Goal: Find specific page/section: Find specific page/section

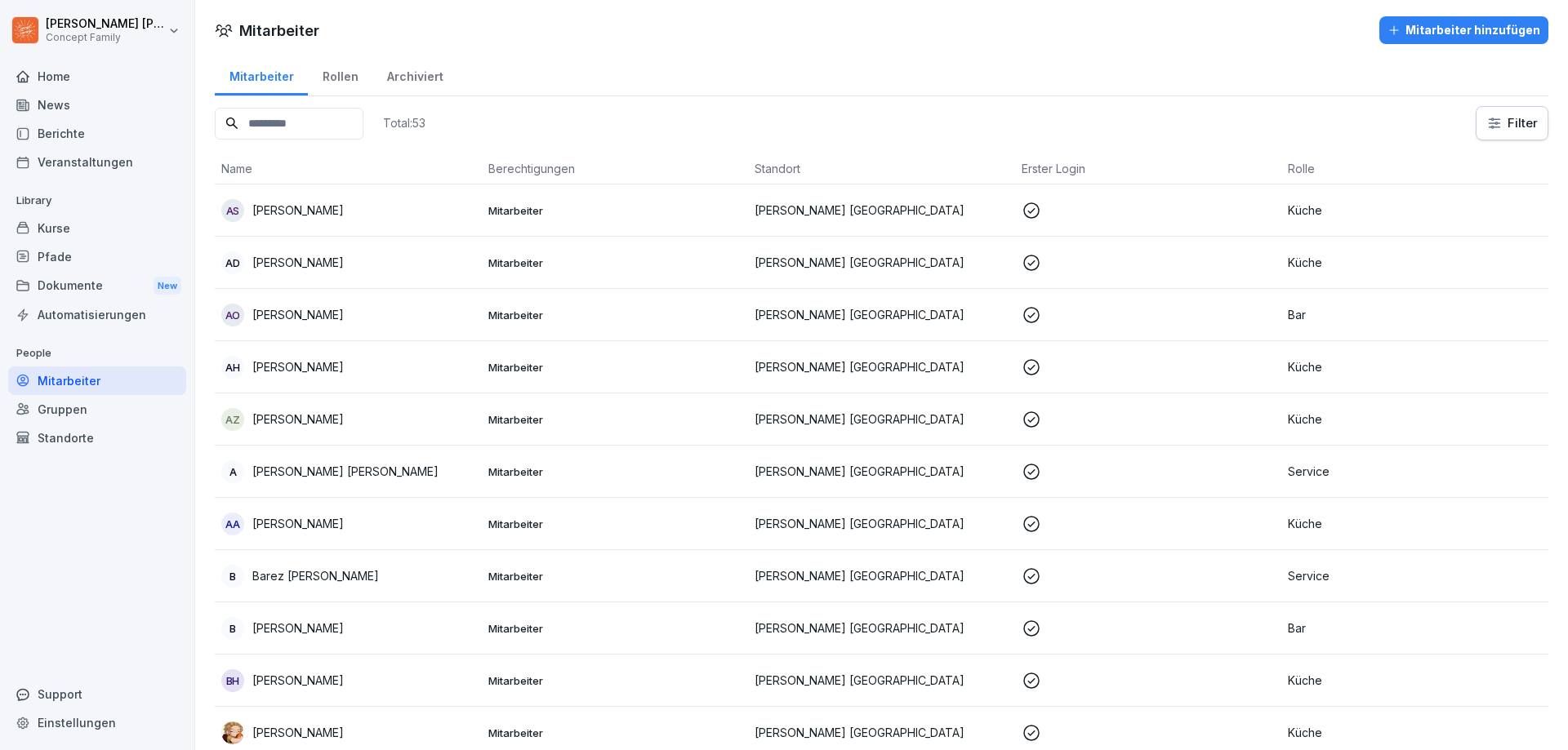
click at [299, 127] on input at bounding box center [288, 123] width 148 height 32
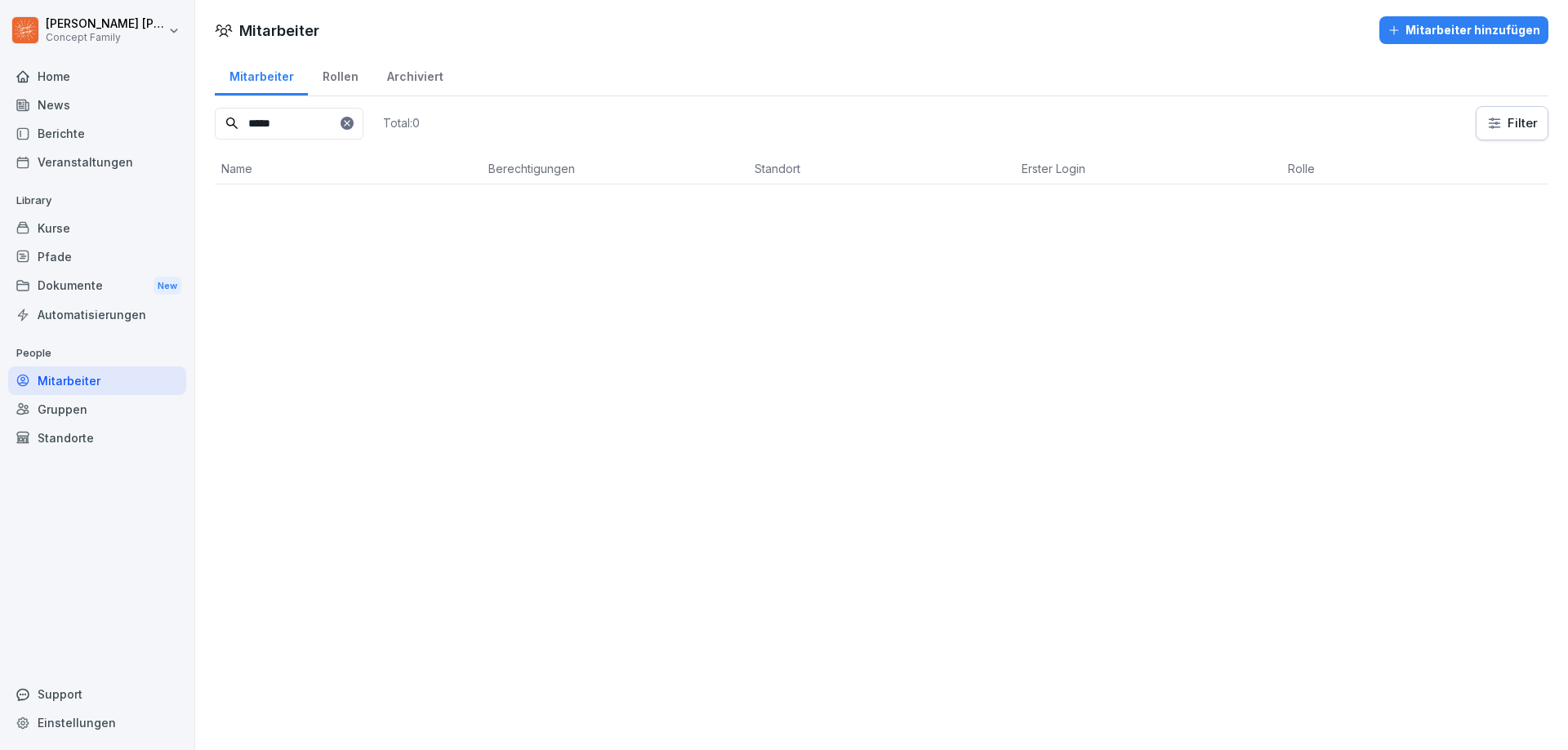
type input "*****"
click at [352, 125] on icon at bounding box center [347, 123] width 10 height 10
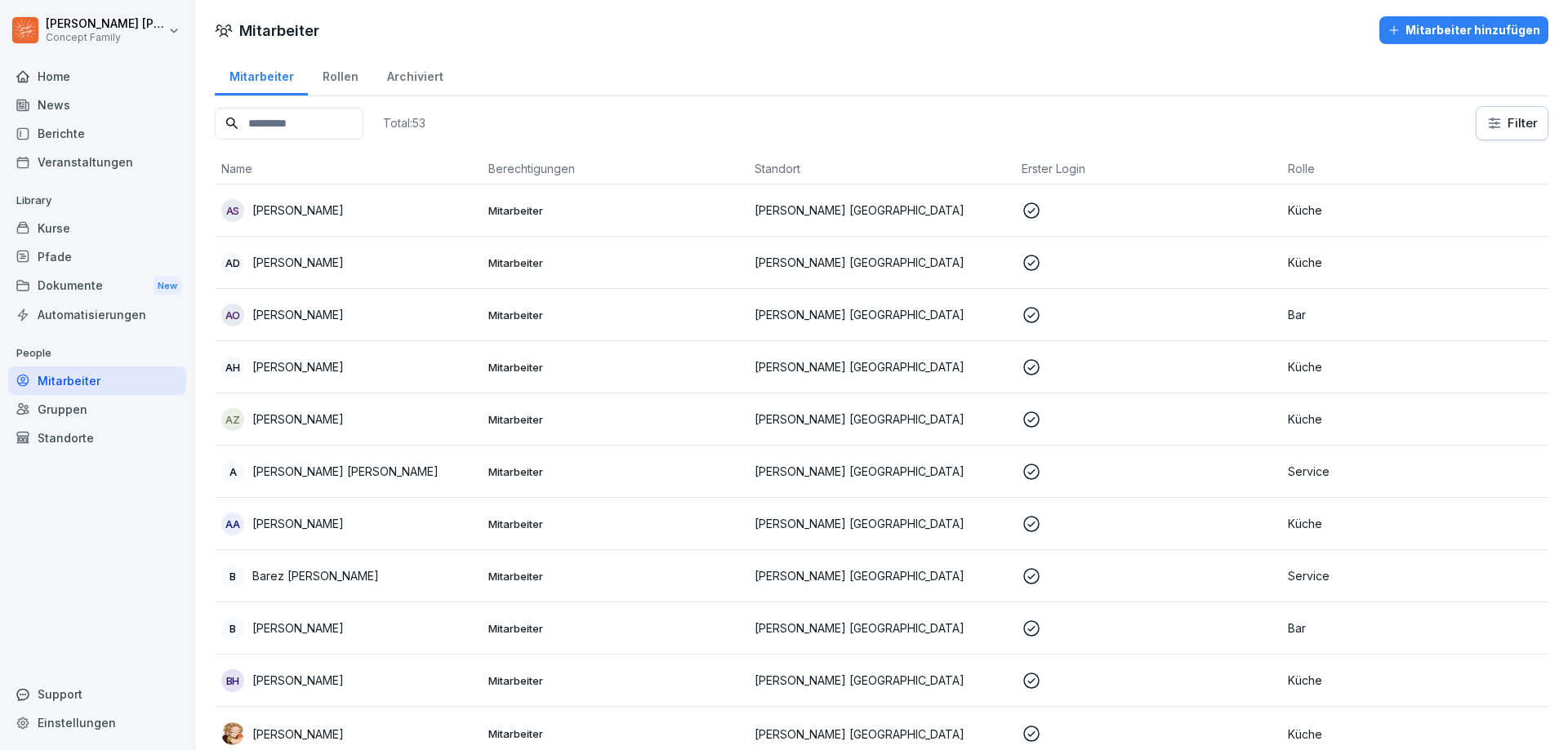
click at [63, 134] on div "Berichte" at bounding box center [97, 133] width 178 height 29
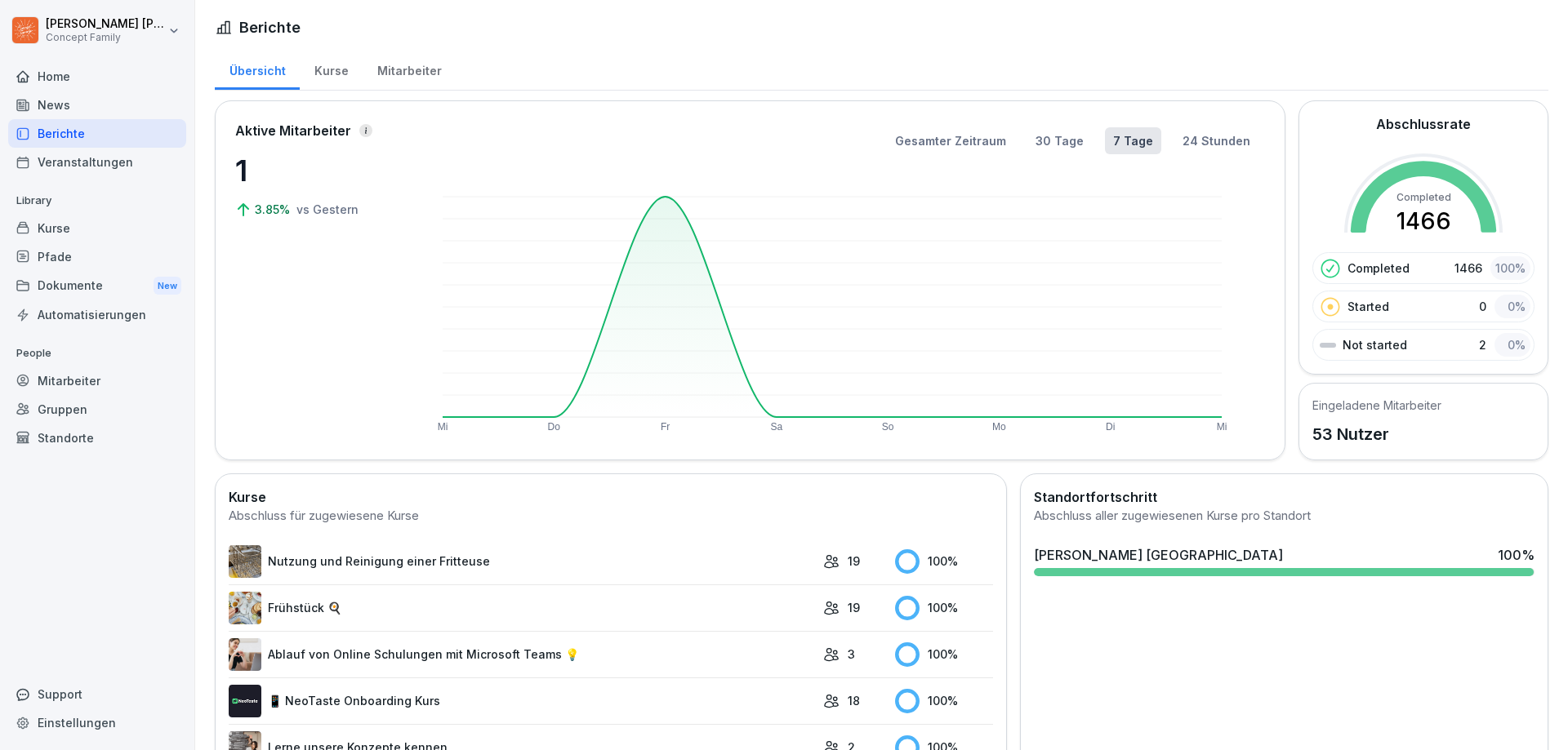
click at [331, 70] on div "Kurse" at bounding box center [331, 68] width 63 height 41
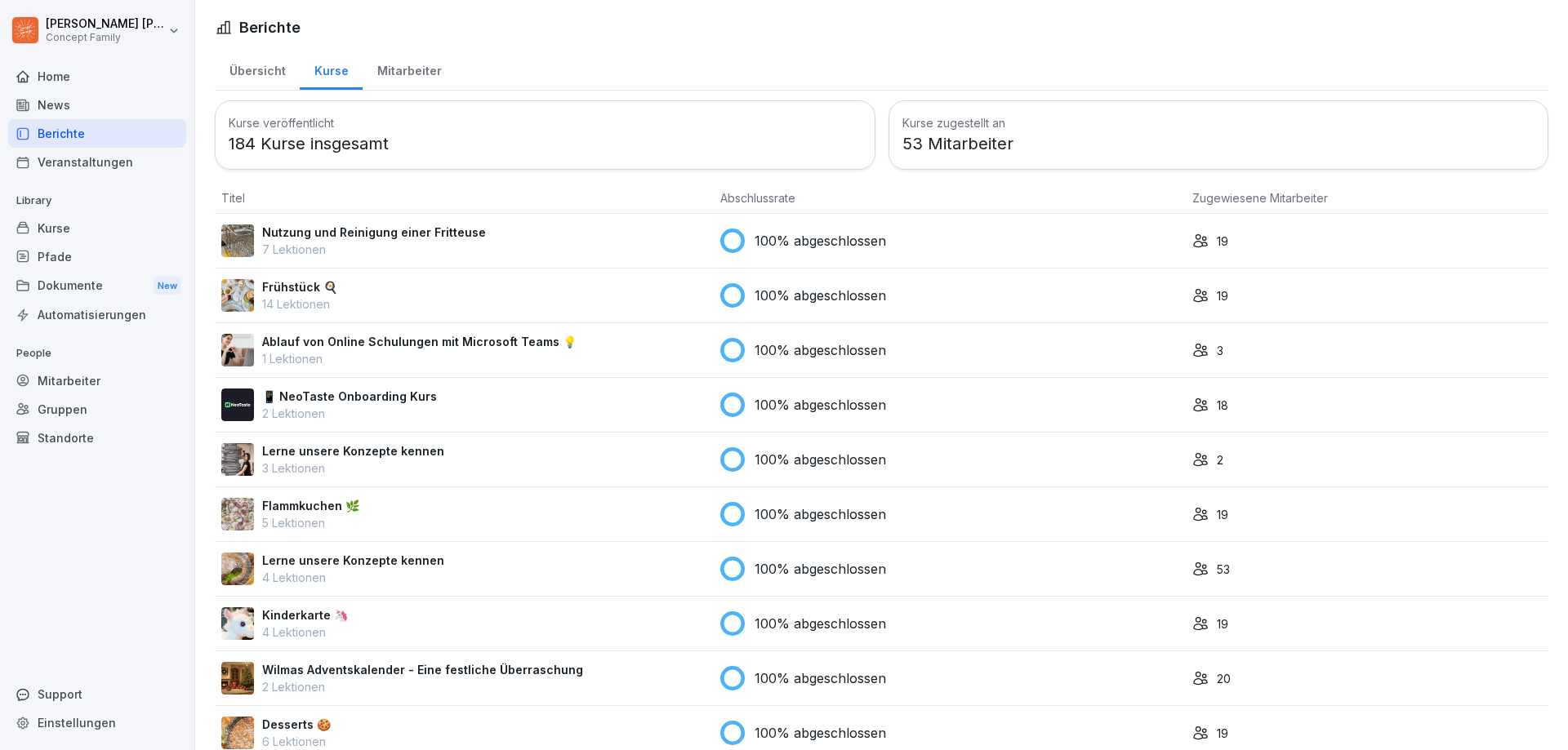
click at [378, 71] on div "Mitarbeiter" at bounding box center [409, 68] width 93 height 41
